Goal: Information Seeking & Learning: Find contact information

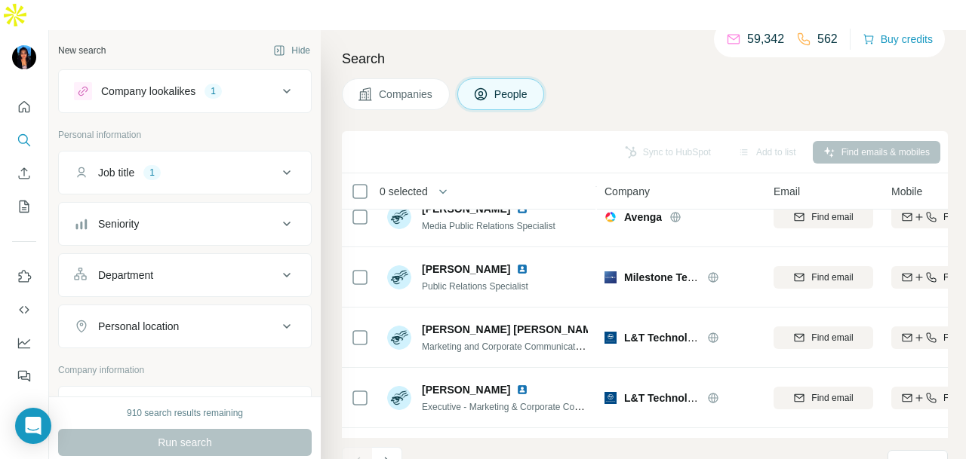
scroll to position [1886, 0]
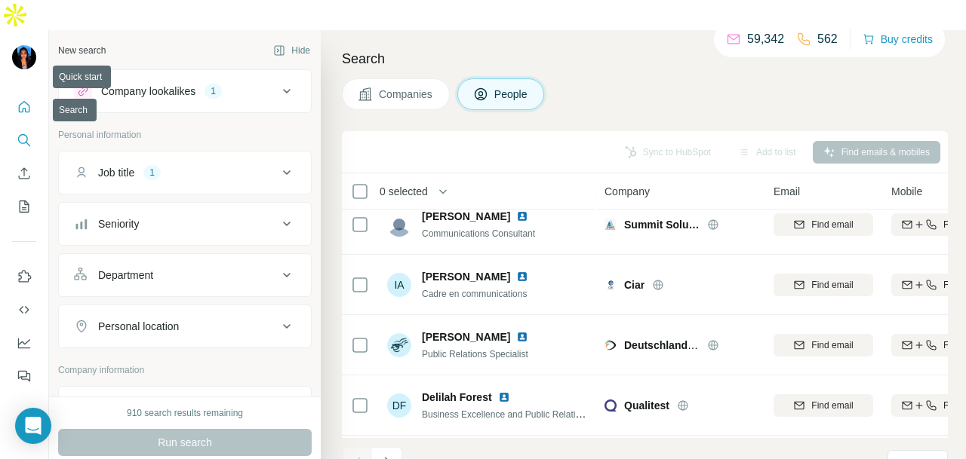
click at [25, 100] on icon "Quick start" at bounding box center [24, 107] width 15 height 15
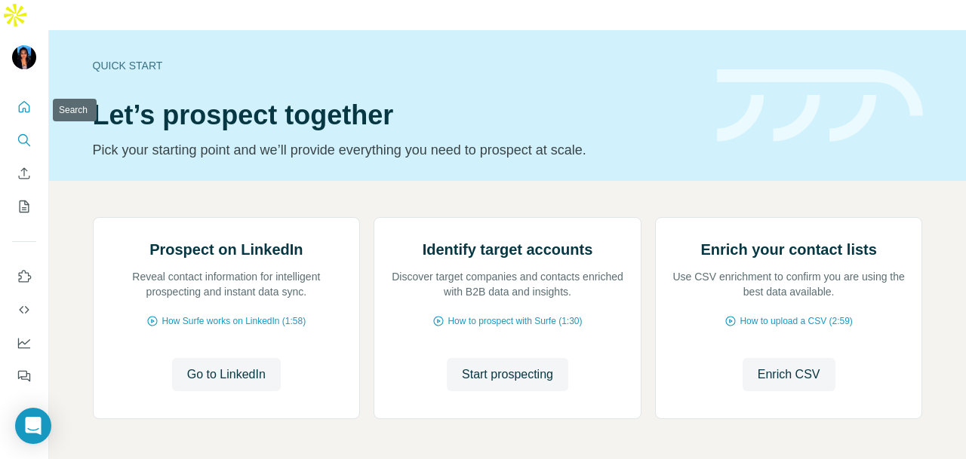
click at [22, 133] on icon "Search" at bounding box center [24, 140] width 15 height 15
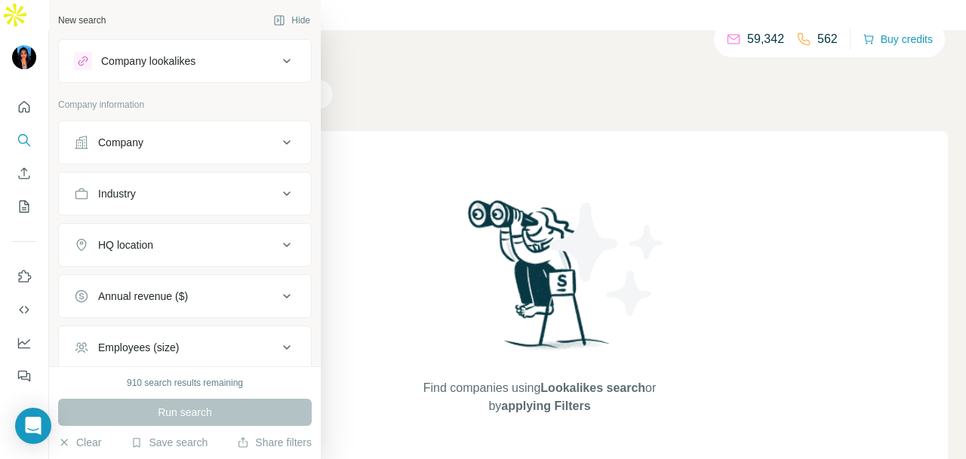
click at [169, 158] on button "Company" at bounding box center [185, 142] width 252 height 36
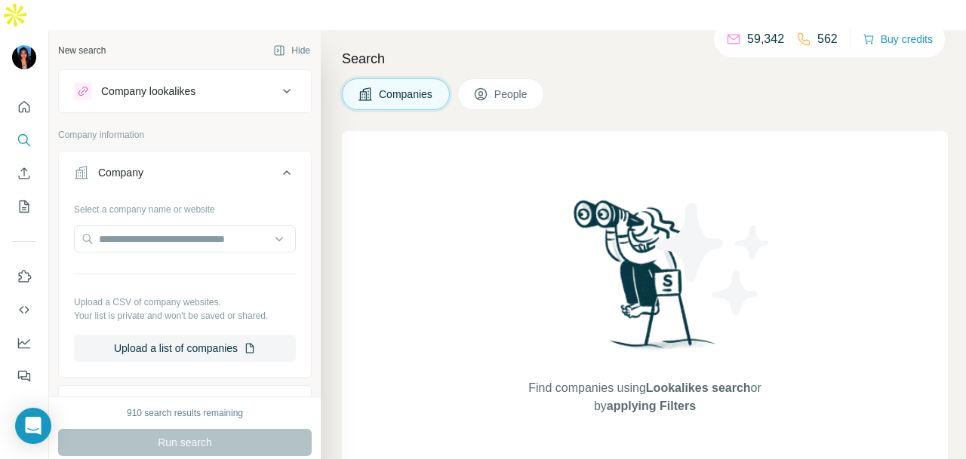
click at [169, 158] on button "Company" at bounding box center [185, 176] width 252 height 42
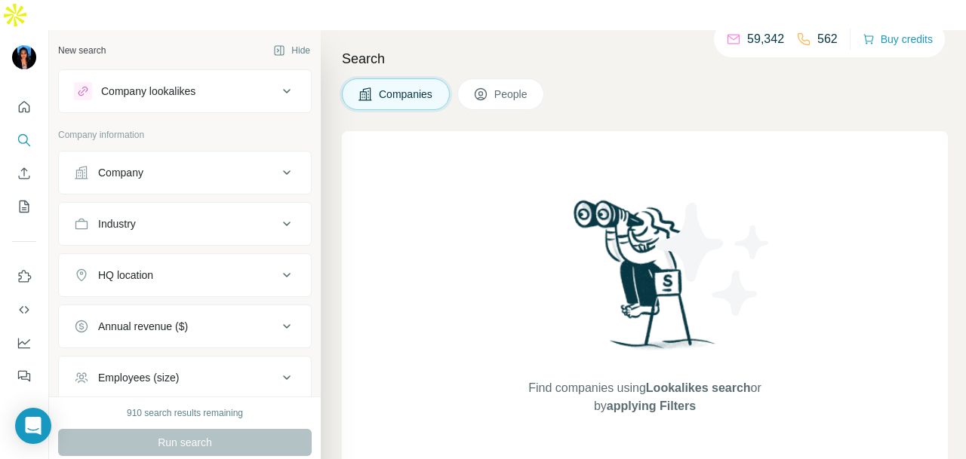
click at [488, 87] on icon at bounding box center [480, 94] width 15 height 15
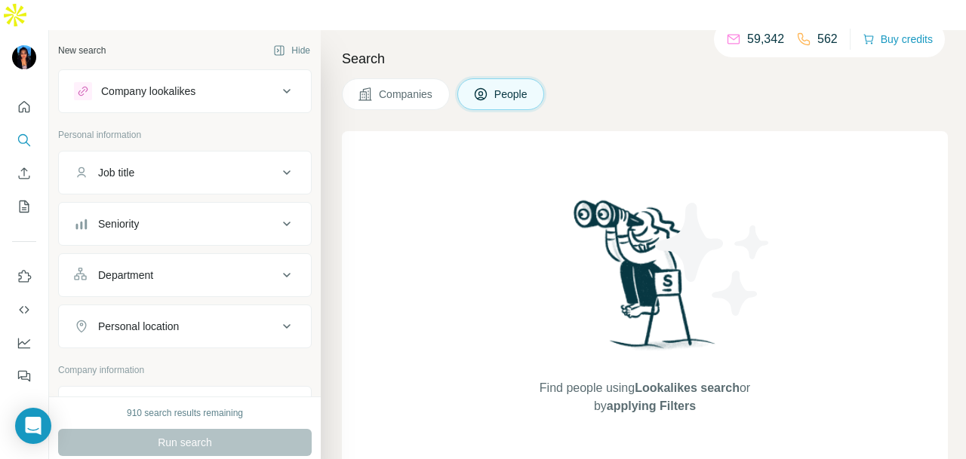
click at [143, 268] on div "Department" at bounding box center [125, 275] width 55 height 15
click at [149, 305] on input at bounding box center [177, 313] width 186 height 17
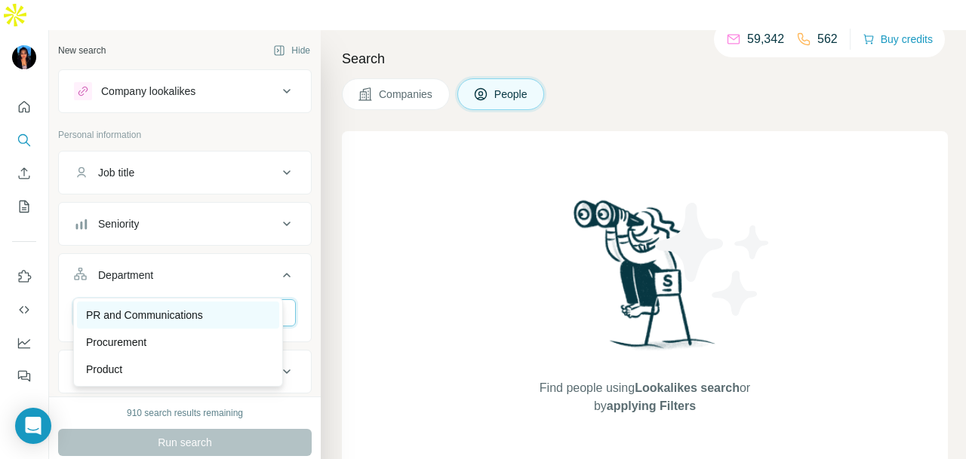
type input "**"
click at [266, 304] on div "PR and Communications" at bounding box center [178, 315] width 202 height 27
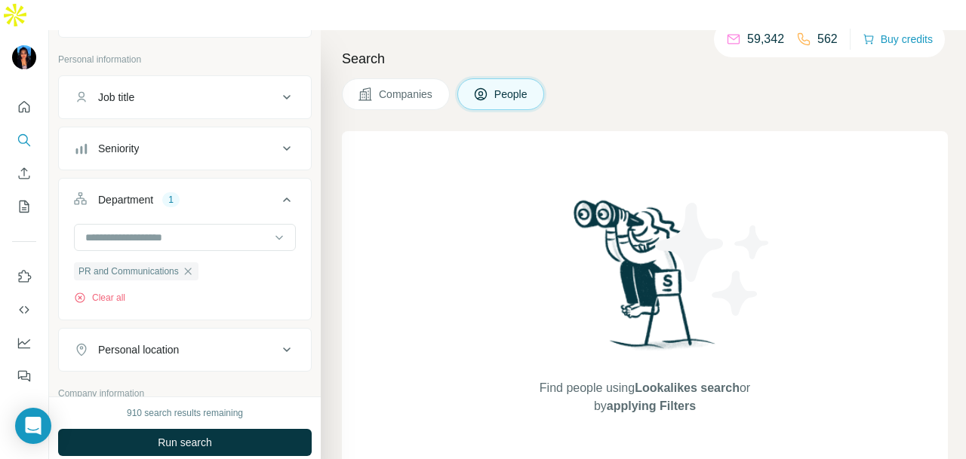
scroll to position [151, 0]
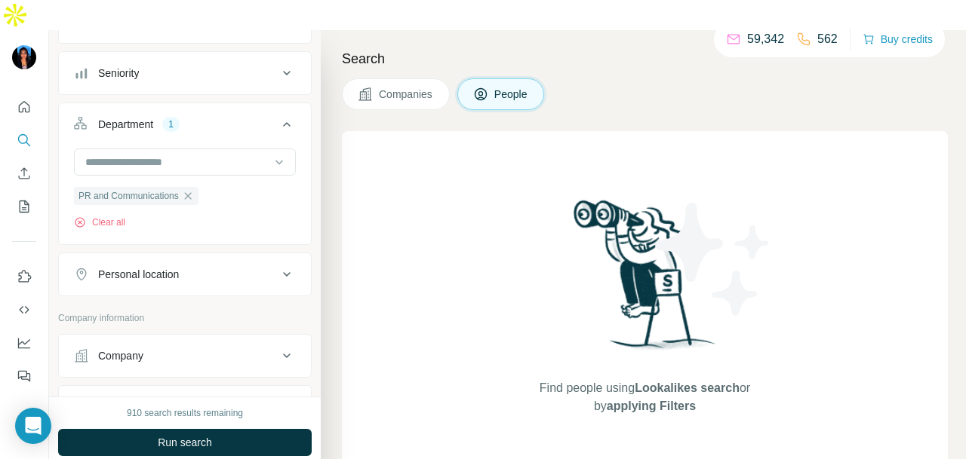
click at [226, 267] on div "Personal location" at bounding box center [176, 274] width 204 height 15
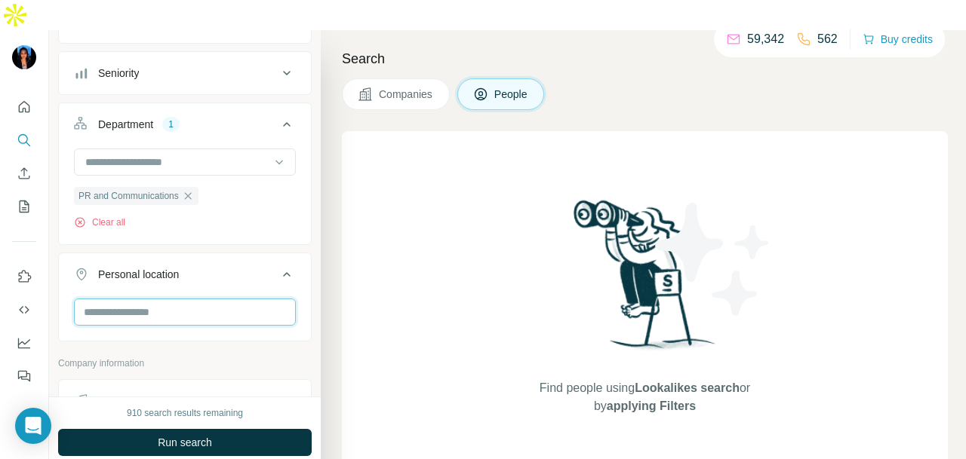
click at [205, 299] on input "text" at bounding box center [185, 312] width 222 height 27
type input "*********"
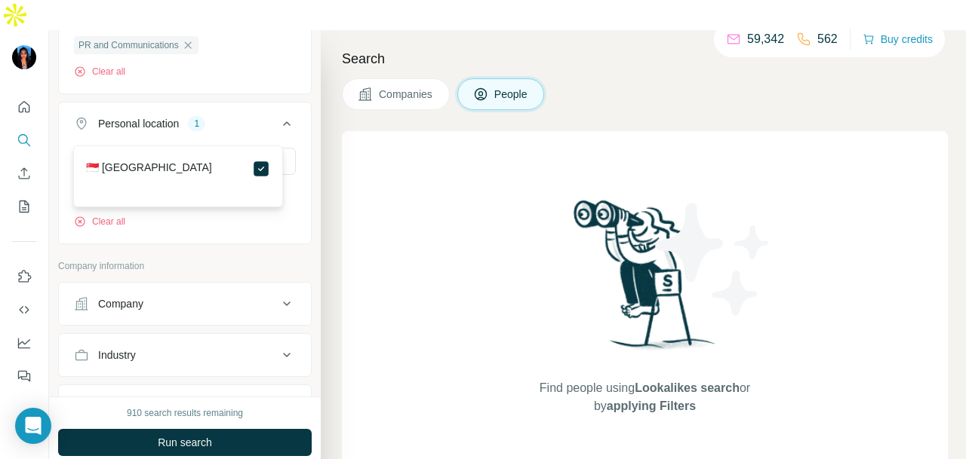
click at [237, 173] on div "🇸🇬 [GEOGRAPHIC_DATA]" at bounding box center [178, 169] width 184 height 18
click at [276, 226] on div "Company lookalikes Personal information Job title Seniority Department 1 PR and…" at bounding box center [184, 201] width 253 height 866
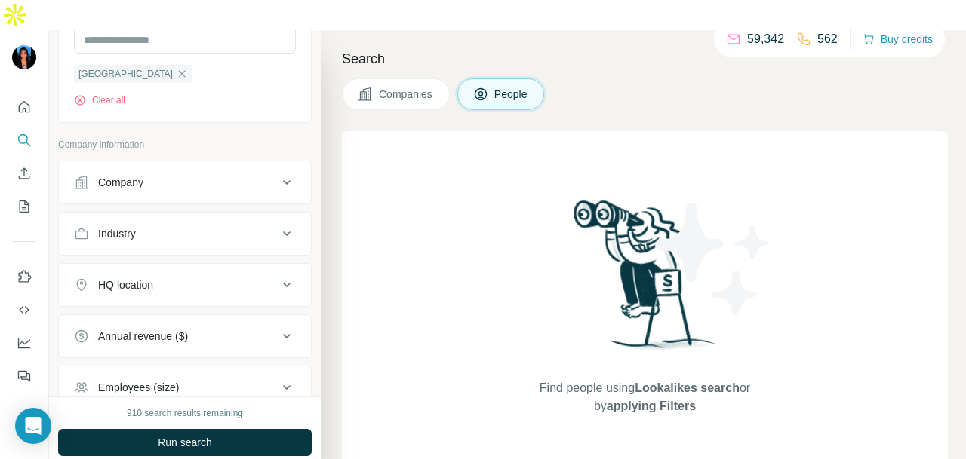
scroll to position [453, 0]
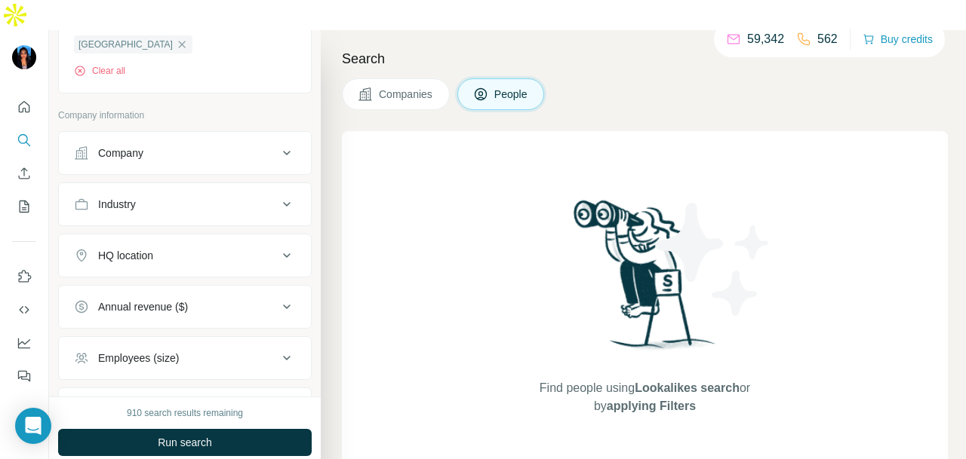
click at [230, 197] on div "Industry" at bounding box center [176, 204] width 204 height 15
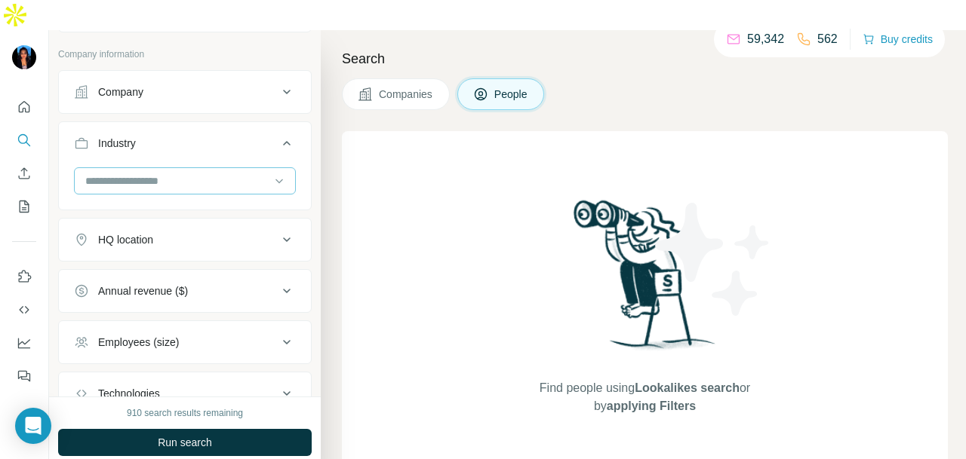
scroll to position [528, 0]
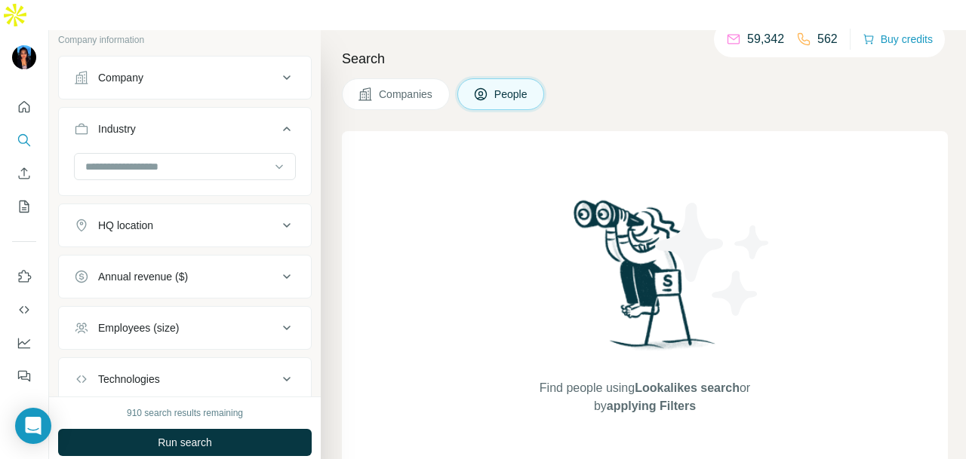
click at [202, 158] on input at bounding box center [177, 166] width 186 height 17
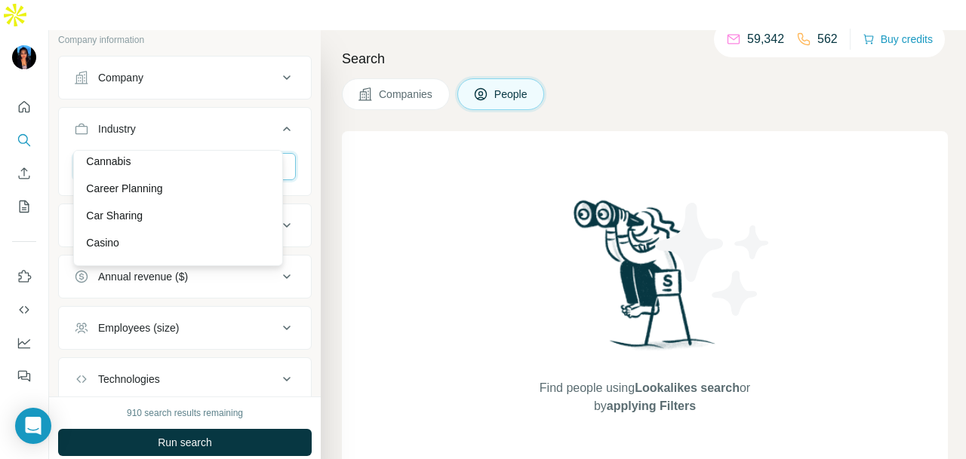
scroll to position [2037, 0]
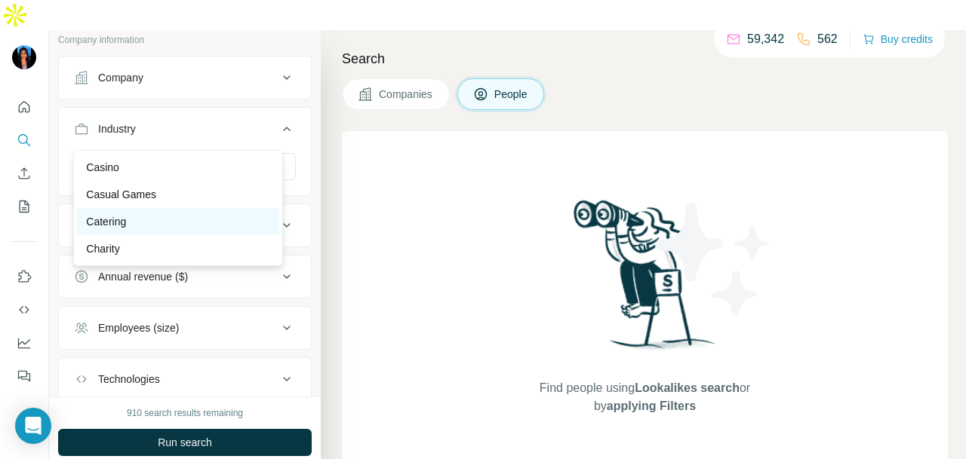
click at [176, 229] on div "Catering" at bounding box center [178, 221] width 184 height 15
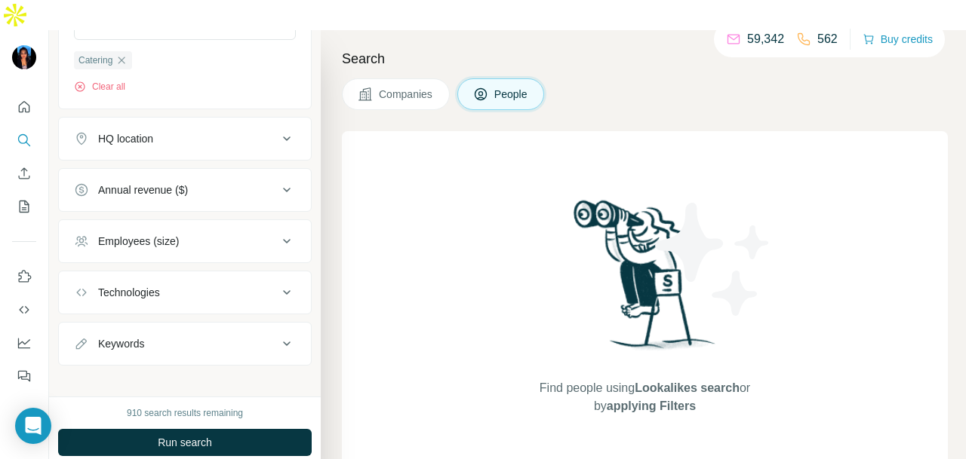
scroll to position [673, 0]
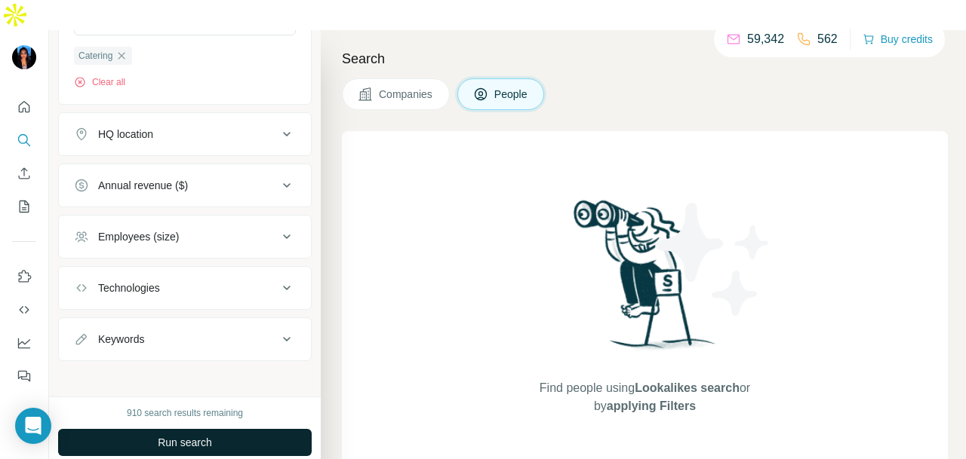
click at [203, 429] on button "Run search" at bounding box center [184, 442] width 253 height 27
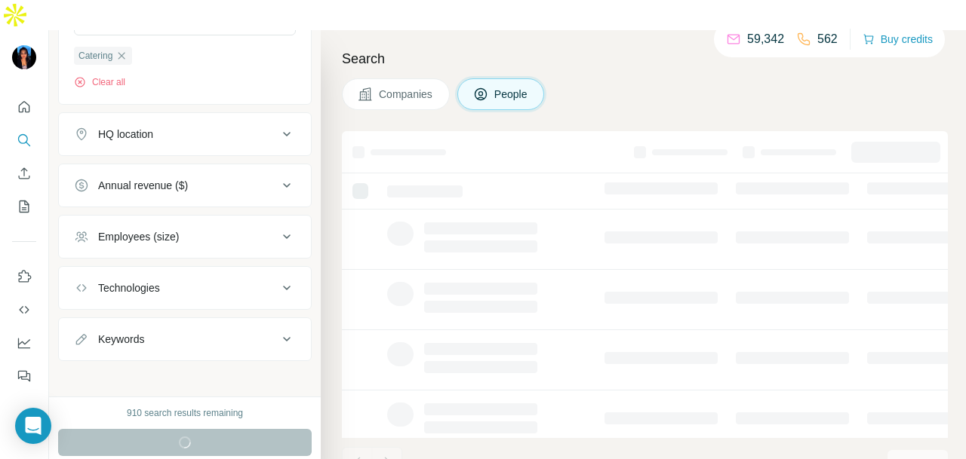
click at [206, 429] on div "Run search" at bounding box center [184, 442] width 253 height 27
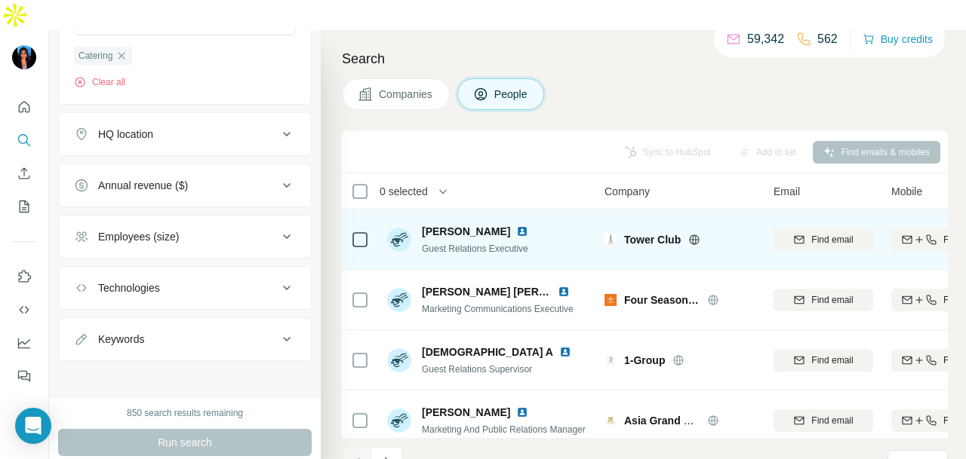
scroll to position [3396, 0]
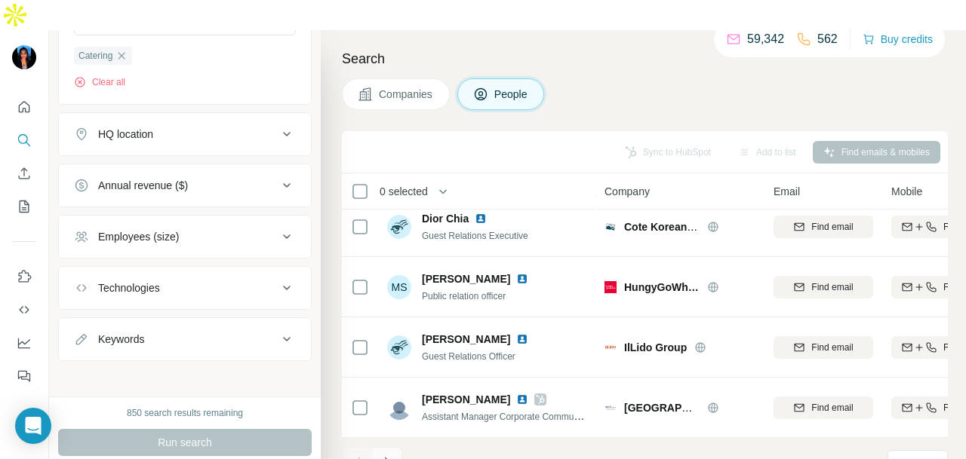
click at [389, 455] on icon "Navigate to next page" at bounding box center [386, 462] width 15 height 15
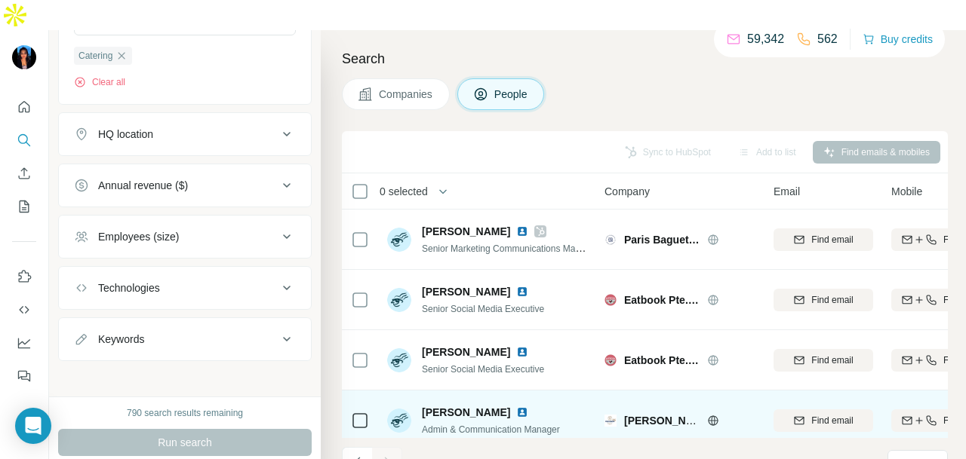
scroll to position [379, 0]
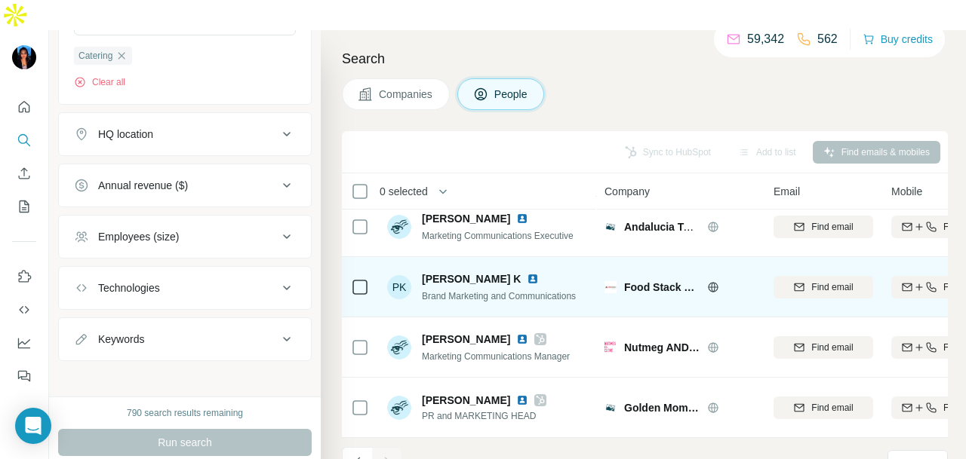
click at [527, 273] on img at bounding box center [533, 279] width 12 height 12
